Goal: Task Accomplishment & Management: Manage account settings

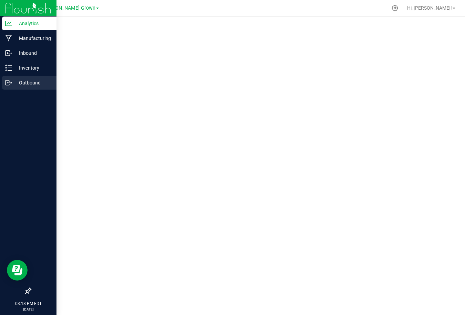
click at [7, 82] on circle at bounding box center [7, 82] width 1 height 1
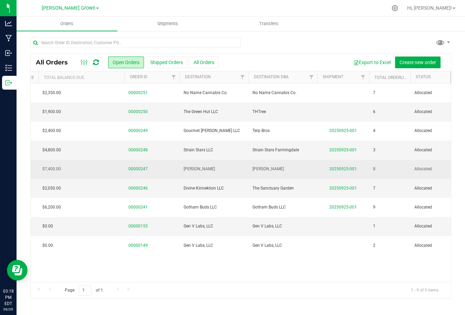
scroll to position [0, 136]
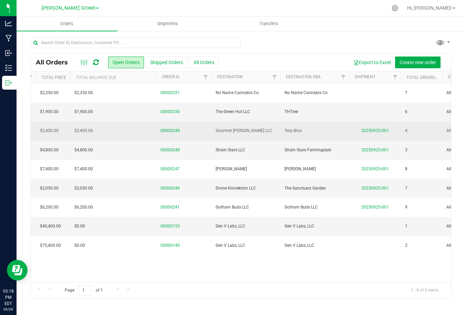
click at [367, 134] on td "20250925-001" at bounding box center [376, 131] width 52 height 19
click at [367, 131] on link "20250925-001" at bounding box center [376, 130] width 28 height 5
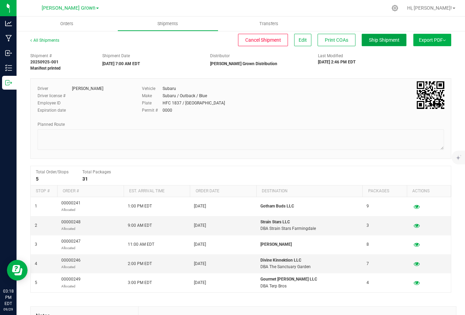
click at [383, 42] on span "Ship Shipment" at bounding box center [384, 40] width 31 height 6
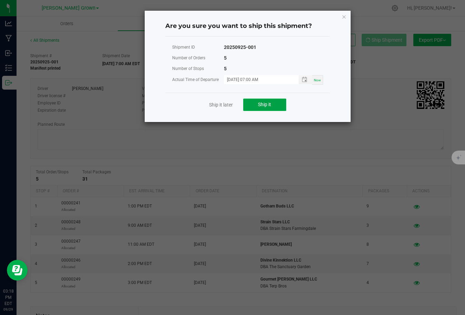
click at [280, 106] on button "Ship it" at bounding box center [264, 105] width 43 height 12
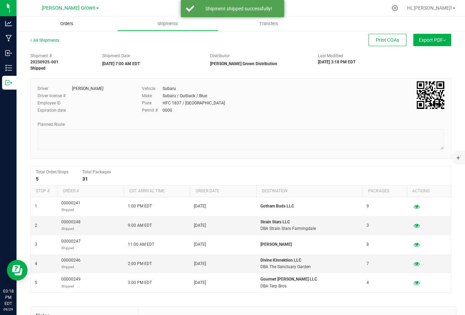
click at [72, 23] on span "Orders" at bounding box center [67, 24] width 32 height 6
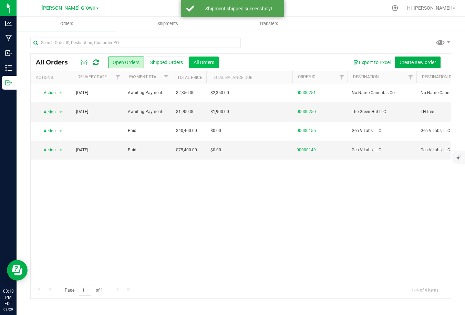
click at [203, 61] on button "All Orders" at bounding box center [204, 63] width 30 height 12
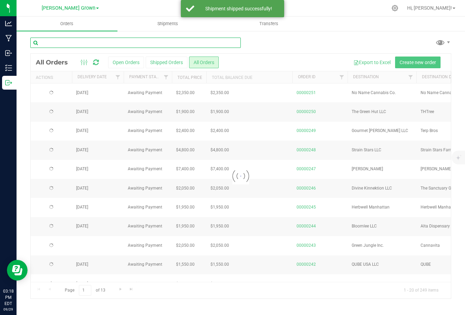
click at [172, 43] on input "text" at bounding box center [135, 43] width 211 height 10
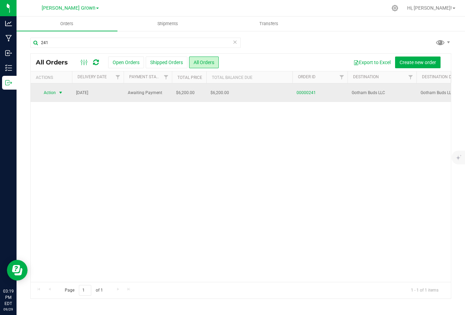
click at [54, 94] on span "Action" at bounding box center [47, 93] width 19 height 10
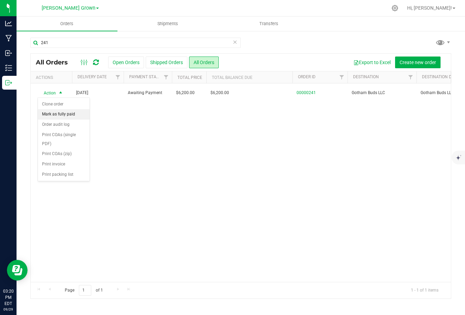
click at [58, 114] on li "Mark as fully paid" at bounding box center [64, 114] width 52 height 10
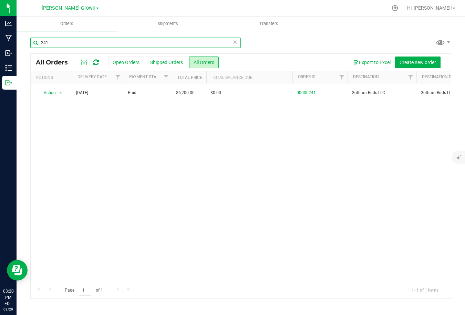
click at [52, 43] on input "241" at bounding box center [135, 43] width 211 height 10
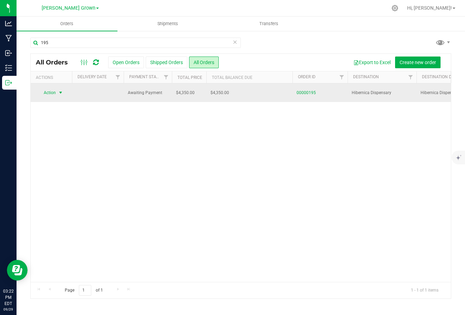
click at [56, 91] on span "Action" at bounding box center [47, 93] width 19 height 10
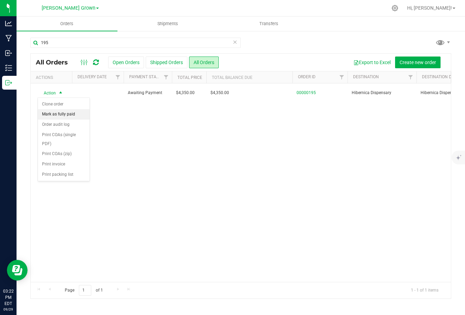
click at [56, 114] on li "Mark as fully paid" at bounding box center [64, 114] width 52 height 10
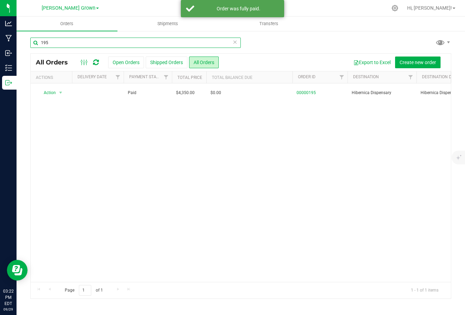
click at [58, 44] on input "195" at bounding box center [135, 43] width 211 height 10
type input "1"
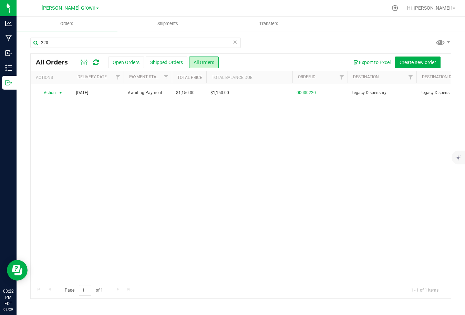
click at [54, 92] on span "Action" at bounding box center [47, 93] width 19 height 10
click at [58, 115] on li "Mark as fully paid" at bounding box center [64, 114] width 52 height 10
click at [120, 154] on div "Action Action Clone order Mark as fully paid Order audit log Print COAs (single…" at bounding box center [241, 182] width 421 height 199
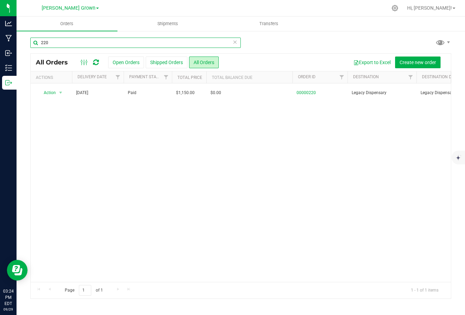
click at [80, 41] on input "220" at bounding box center [135, 43] width 211 height 10
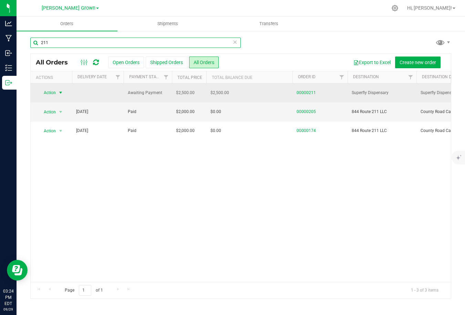
type input "211"
click at [51, 93] on span "Action" at bounding box center [47, 93] width 19 height 10
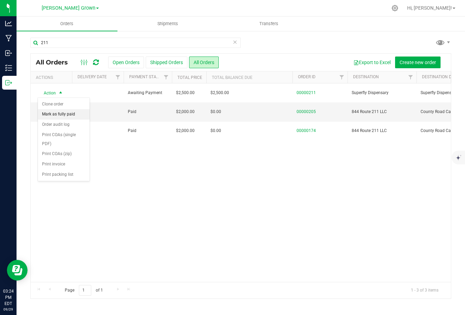
click at [57, 117] on li "Mark as fully paid" at bounding box center [64, 114] width 52 height 10
